Goal: Task Accomplishment & Management: Use online tool/utility

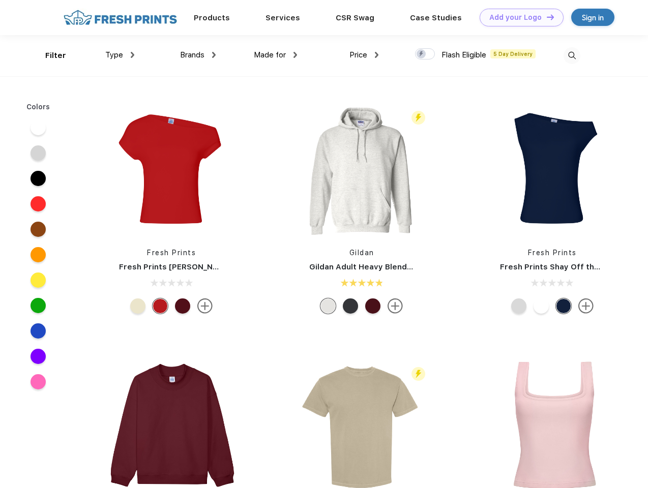
click at [518, 17] on link "Add your Logo Design Tool" at bounding box center [522, 18] width 84 height 18
click at [0, 0] on div "Design Tool" at bounding box center [0, 0] width 0 height 0
click at [546, 17] on link "Add your Logo Design Tool" at bounding box center [522, 18] width 84 height 18
click at [49, 55] on div "Filter" at bounding box center [55, 56] width 21 height 12
click at [120, 55] on span "Type" at bounding box center [114, 54] width 18 height 9
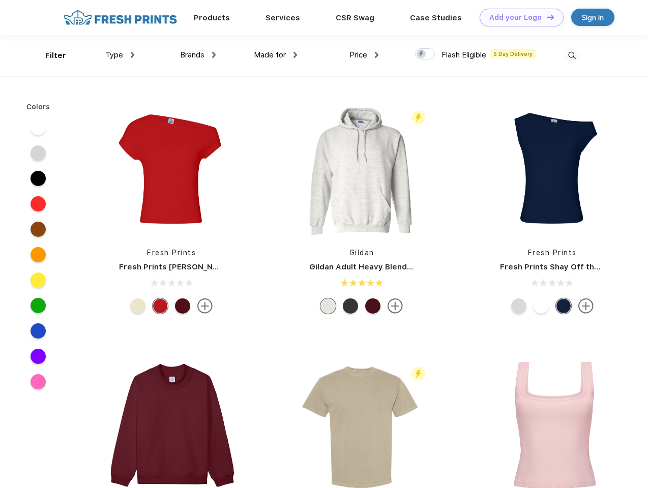
click at [198, 55] on span "Brands" at bounding box center [192, 54] width 24 height 9
click at [276, 55] on span "Made for" at bounding box center [270, 54] width 32 height 9
click at [364, 55] on span "Price" at bounding box center [358, 54] width 18 height 9
click at [425, 54] on div at bounding box center [425, 53] width 20 height 11
click at [422, 54] on input "checkbox" at bounding box center [418, 51] width 7 height 7
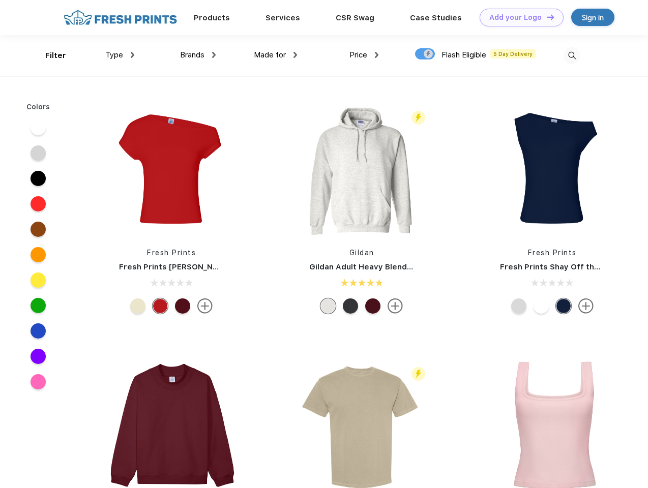
click at [572, 55] on img at bounding box center [572, 55] width 17 height 17
